Goal: Find contact information: Obtain details needed to contact an individual or organization

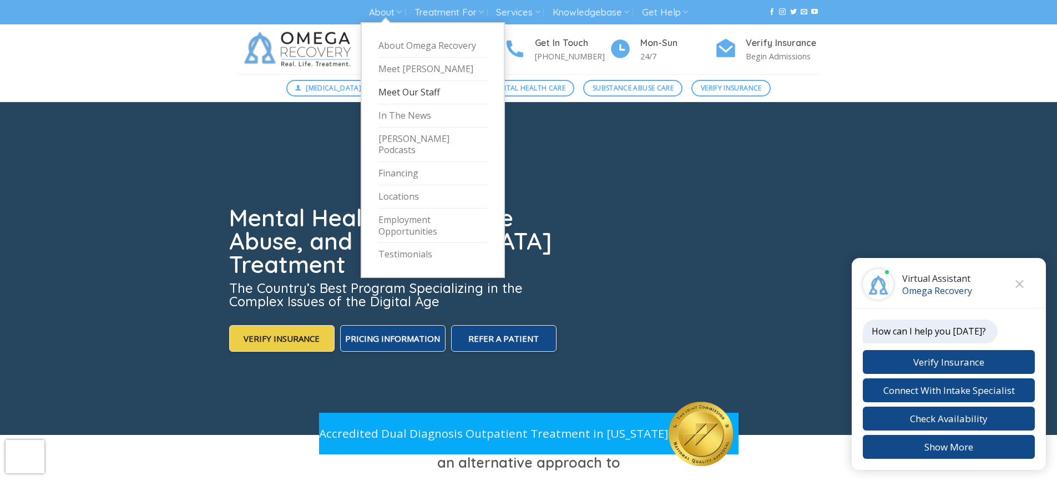
click at [411, 92] on link "Meet Our Staff" at bounding box center [433, 92] width 109 height 23
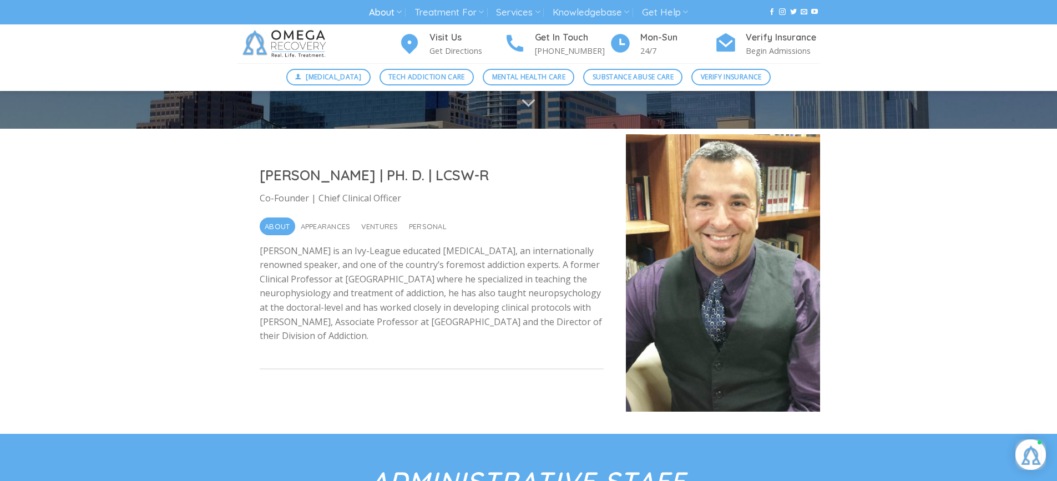
drag, startPoint x: 259, startPoint y: 256, endPoint x: 251, endPoint y: 310, distance: 54.4
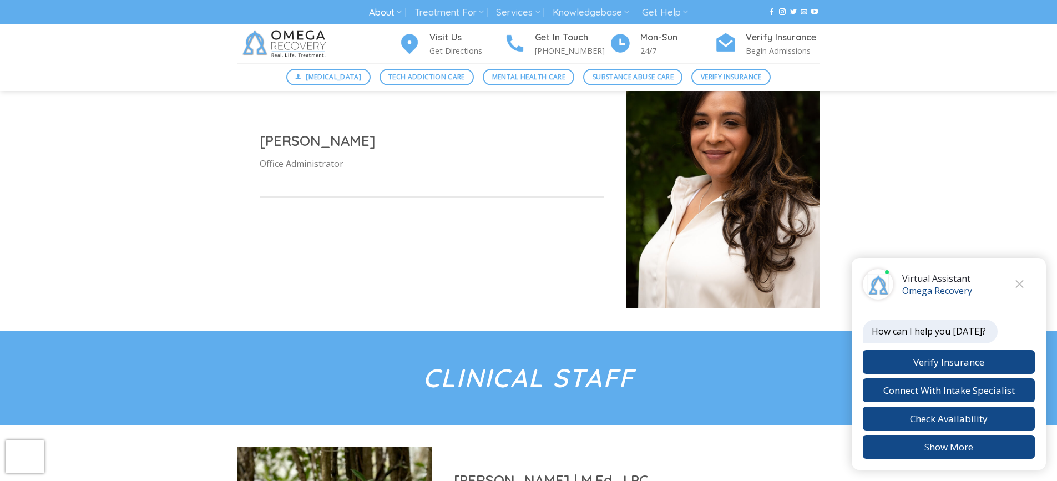
drag, startPoint x: 553, startPoint y: 253, endPoint x: 545, endPoint y: 306, distance: 53.3
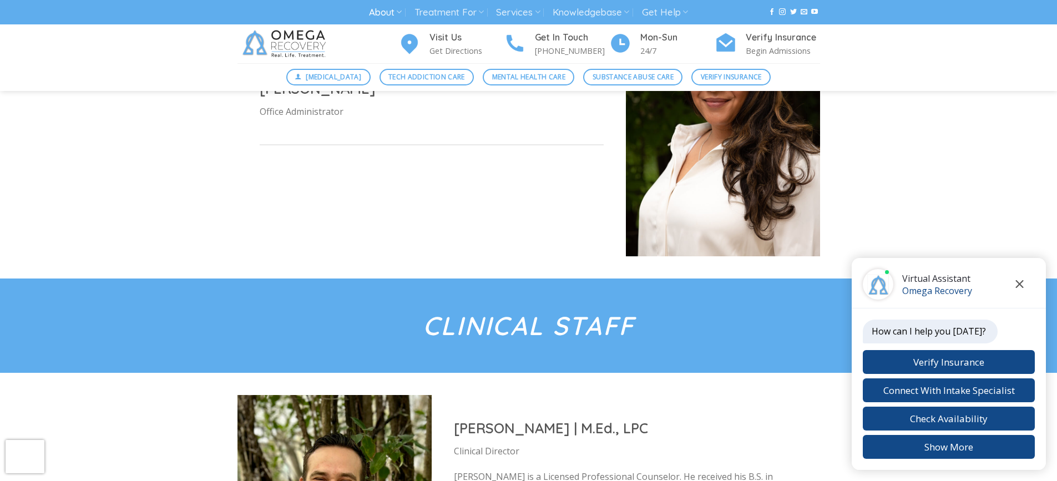
click at [1031, 281] on button "Close chat" at bounding box center [1020, 284] width 31 height 31
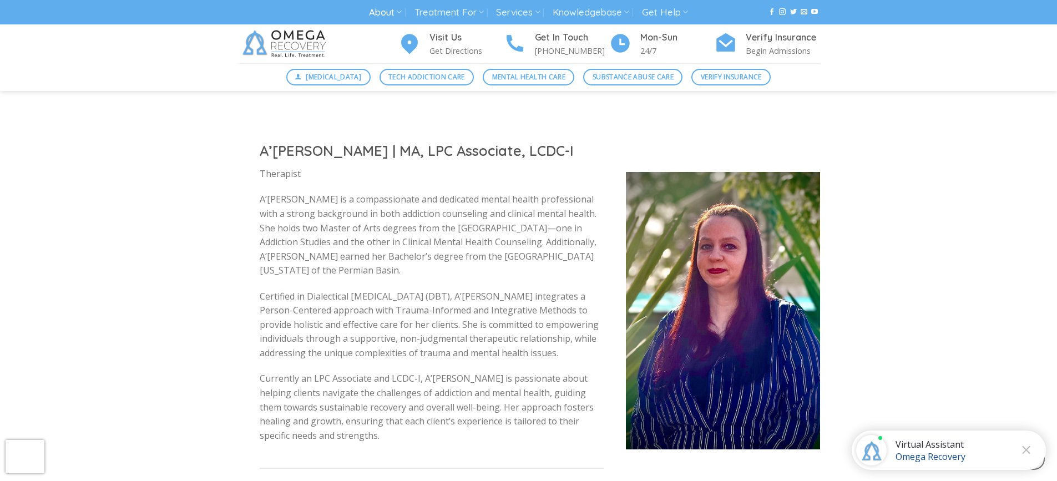
scroll to position [2362, 0]
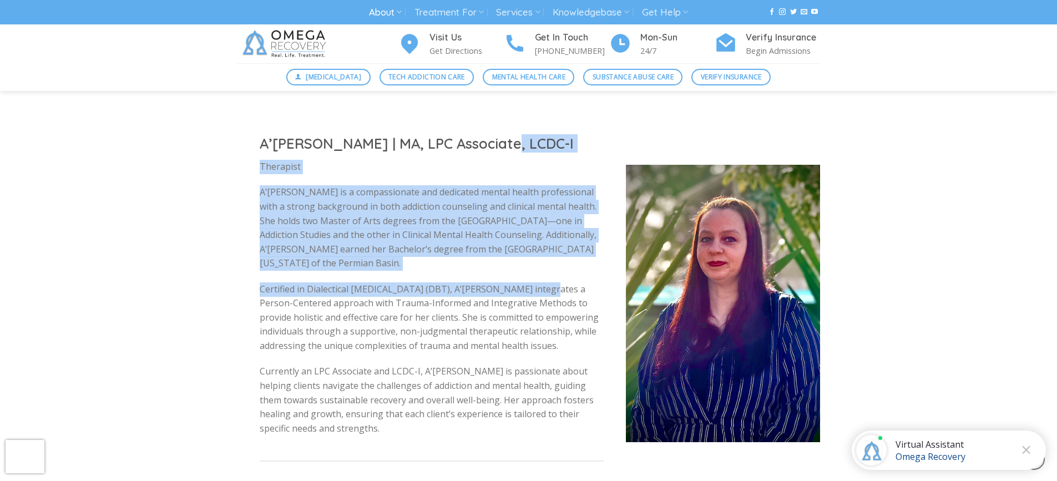
drag, startPoint x: 501, startPoint y: 130, endPoint x: 535, endPoint y: 263, distance: 136.9
click at [535, 263] on div "A’[PERSON_NAME] | MA, LPC Associate, LCDC-I Therapist A’[PERSON_NAME] is a comp…" at bounding box center [432, 303] width 389 height 383
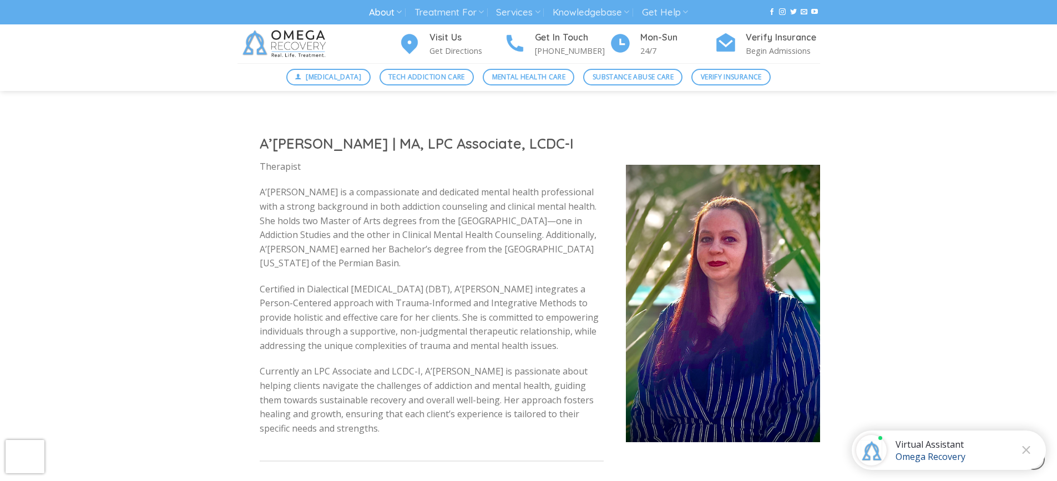
click at [540, 283] on p "Certified in Dialectical [MEDICAL_DATA] (DBT), A’[PERSON_NAME] integrates a Per…" at bounding box center [432, 318] width 344 height 71
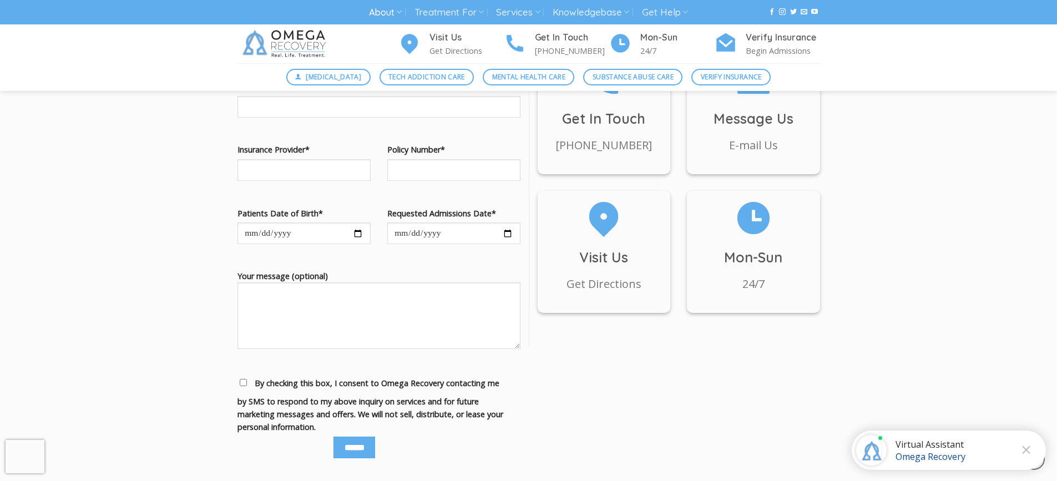
scroll to position [4990, 0]
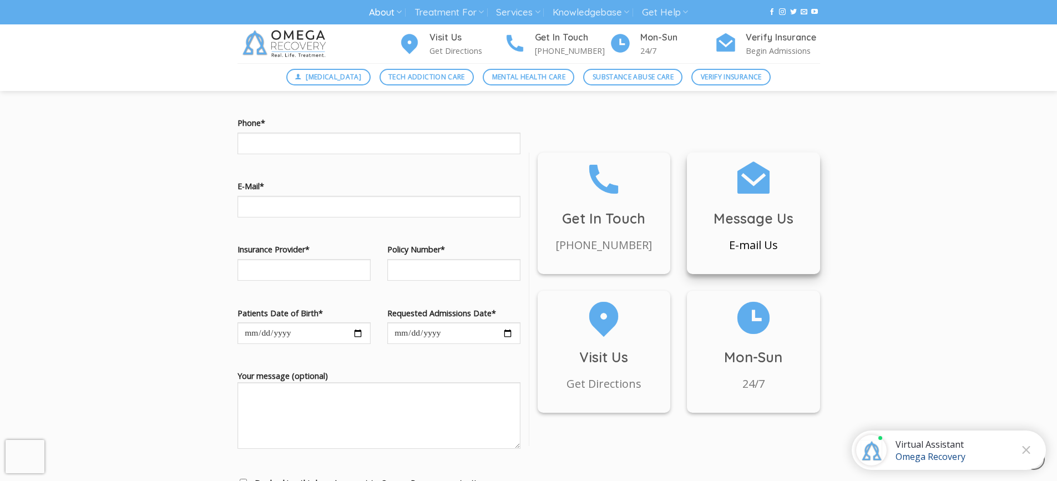
click at [758, 214] on h3 "Message Us" at bounding box center [753, 219] width 133 height 22
